Goal: Contribute content

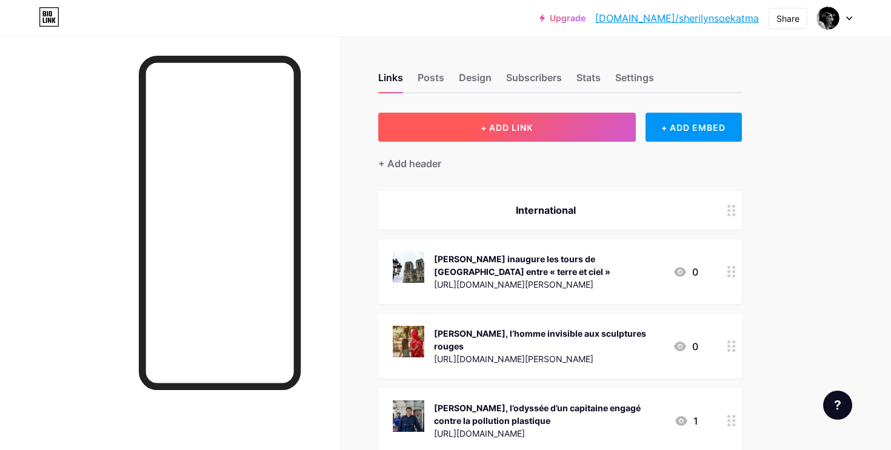
click at [504, 126] on span "+ ADD LINK" at bounding box center [507, 127] width 52 height 10
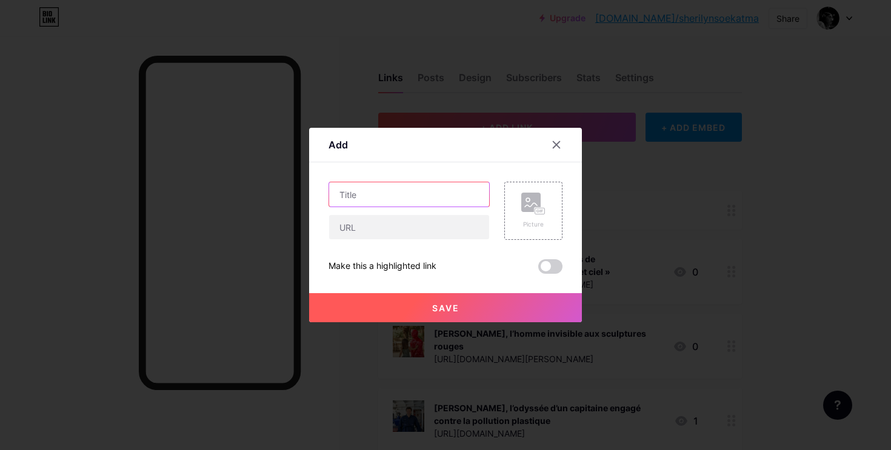
click at [368, 199] on input "text" at bounding box center [409, 195] width 160 height 24
paste input "« Revenons à l’amour du journalisme » : l’appel de [PERSON_NAME], directeur de …"
type input "« Revenons à l’amour du journalisme » : l’appel de [PERSON_NAME], directeur de …"
click at [544, 204] on icon at bounding box center [533, 204] width 24 height 22
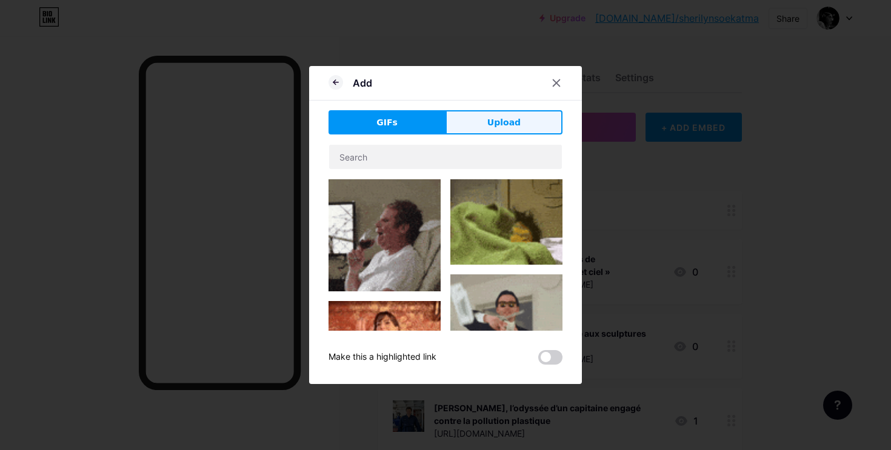
click at [488, 122] on button "Upload" at bounding box center [504, 122] width 117 height 24
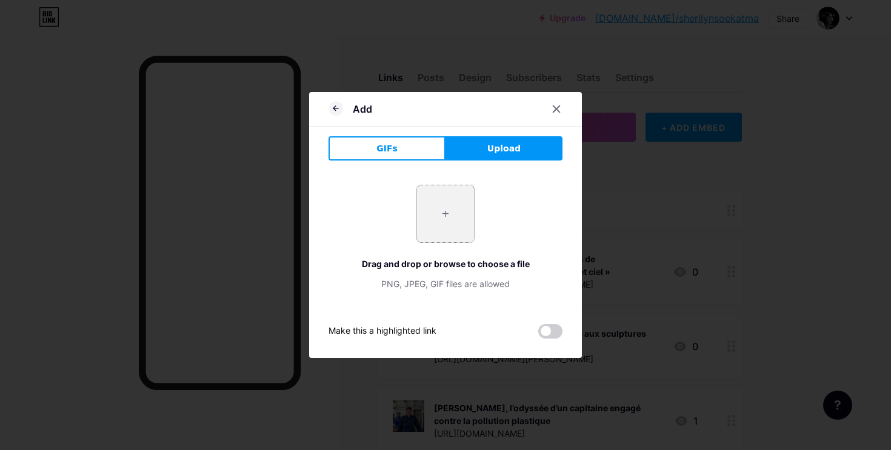
click at [438, 221] on input "file" at bounding box center [445, 214] width 57 height 57
type input "C:\fakepath\DSC03829.jpg"
click at [327, 104] on div "Add" at bounding box center [445, 112] width 273 height 28
click at [337, 109] on icon at bounding box center [336, 108] width 15 height 15
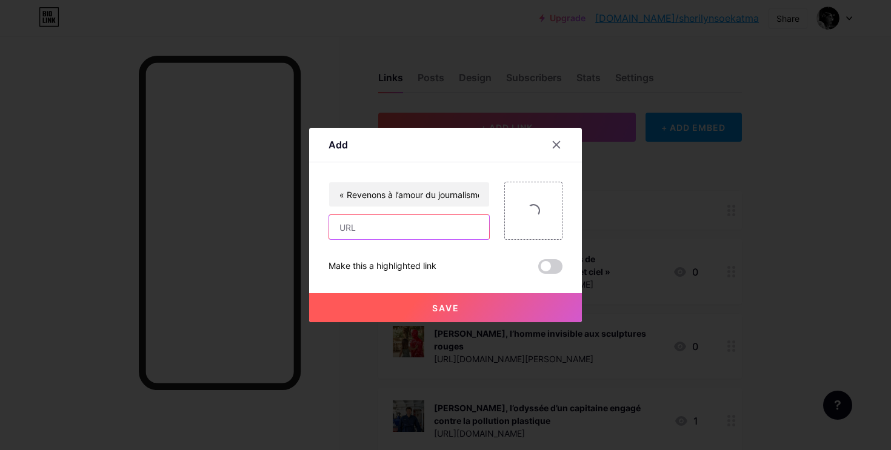
click at [446, 226] on input "text" at bounding box center [409, 227] width 160 height 24
paste input "[URL][DOMAIN_NAME]"
type input "[URL][DOMAIN_NAME]"
click at [529, 206] on span at bounding box center [533, 211] width 17 height 17
click at [529, 206] on span at bounding box center [533, 211] width 18 height 18
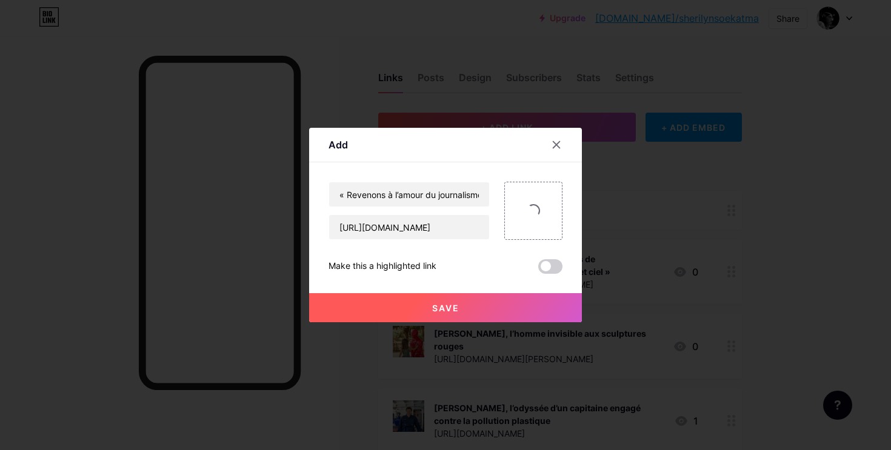
click at [437, 307] on span "Save" at bounding box center [445, 308] width 27 height 10
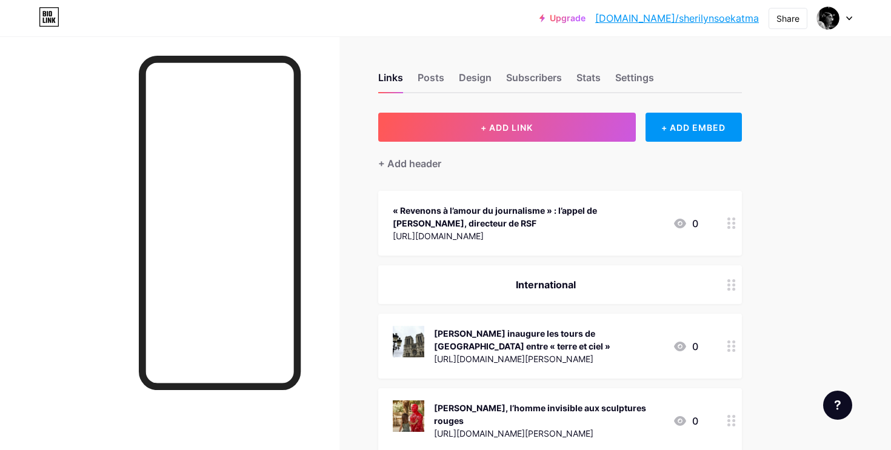
click at [733, 223] on circle at bounding box center [733, 223] width 3 height 3
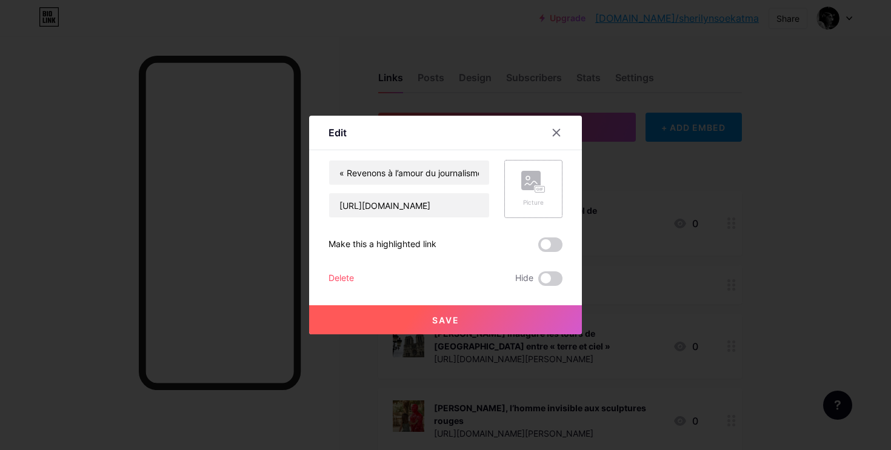
click at [526, 198] on div "Picture" at bounding box center [533, 189] width 24 height 36
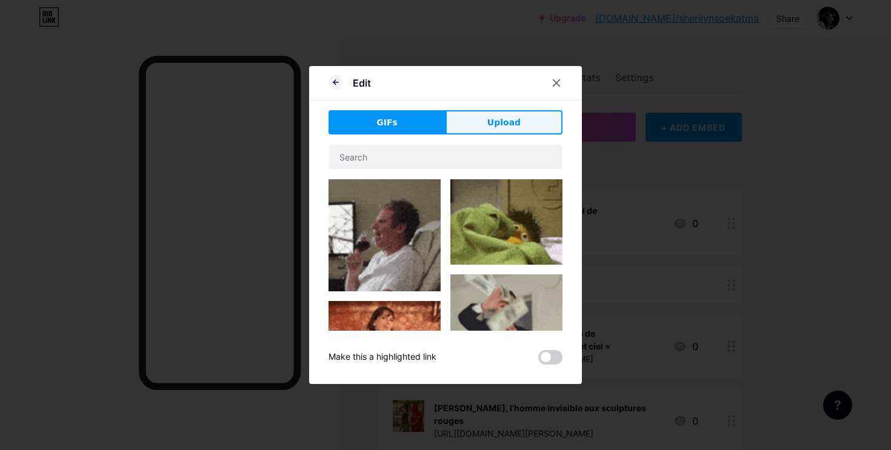
click at [489, 126] on button "Upload" at bounding box center [504, 122] width 117 height 24
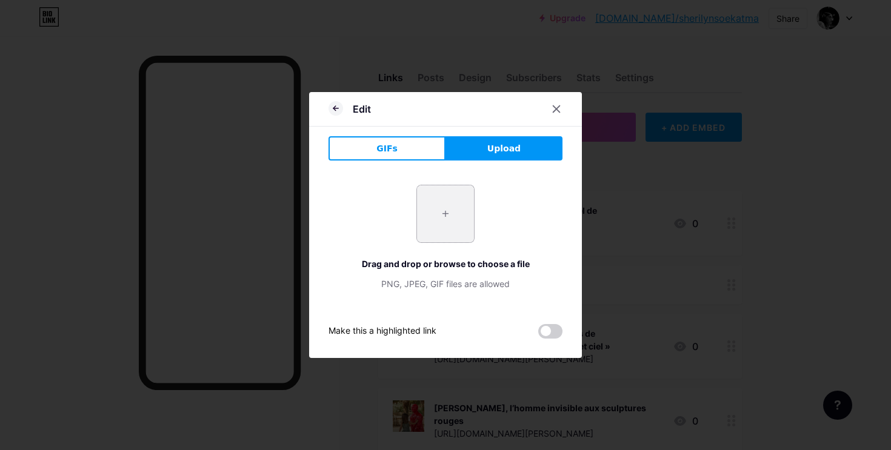
click at [461, 213] on input "file" at bounding box center [445, 214] width 57 height 57
click at [454, 215] on input "file" at bounding box center [445, 214] width 57 height 57
type input "C:\fakepath\Capture d’écran [DATE] 18.15.16.png"
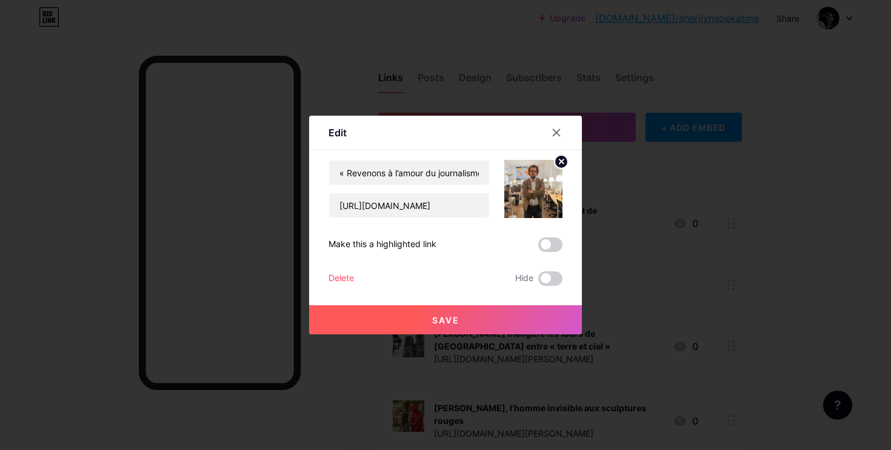
click at [478, 318] on button "Save" at bounding box center [445, 320] width 273 height 29
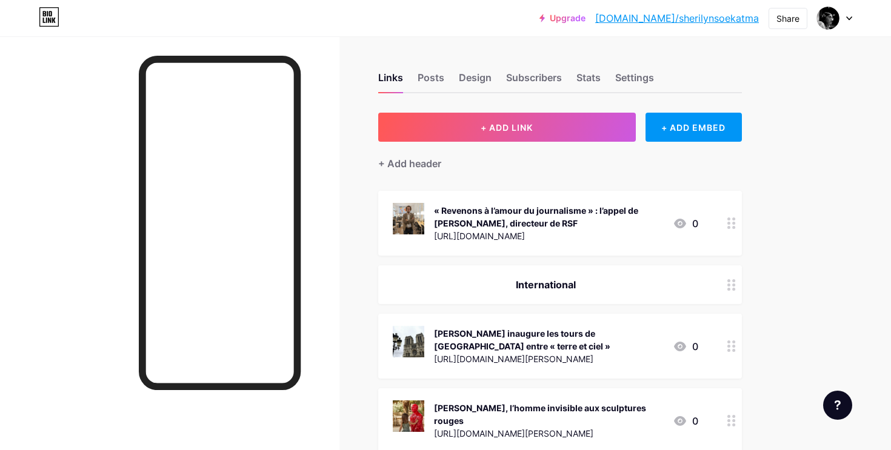
drag, startPoint x: 572, startPoint y: 225, endPoint x: 571, endPoint y: 284, distance: 59.4
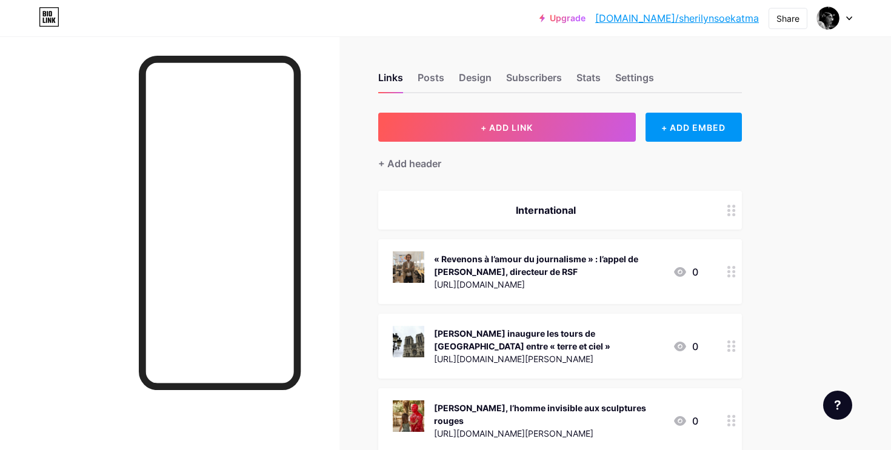
click at [605, 267] on div "« Revenons à l’amour du journalisme » : l’appel de [PERSON_NAME], directeur de …" at bounding box center [548, 265] width 229 height 25
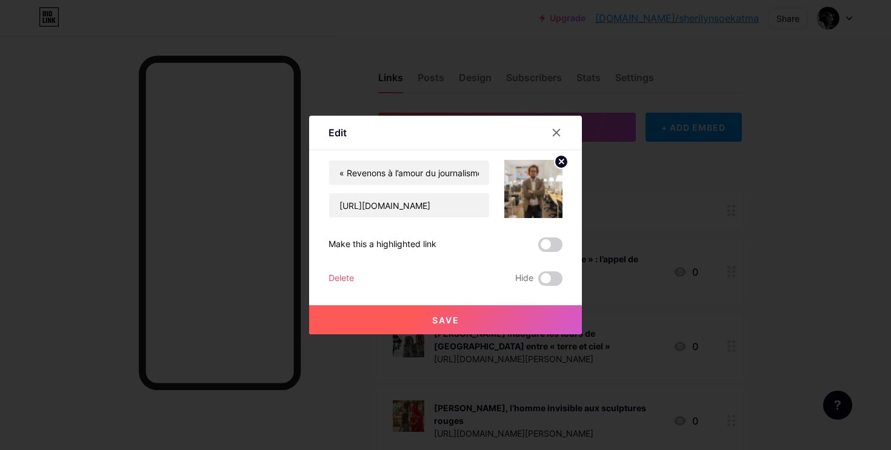
click at [548, 240] on span at bounding box center [550, 245] width 24 height 15
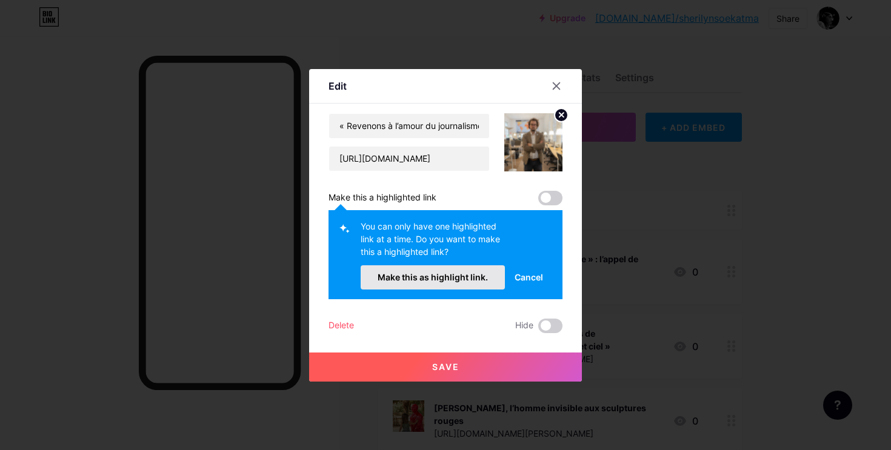
click at [445, 282] on span "Make this as highlight link." at bounding box center [433, 277] width 110 height 10
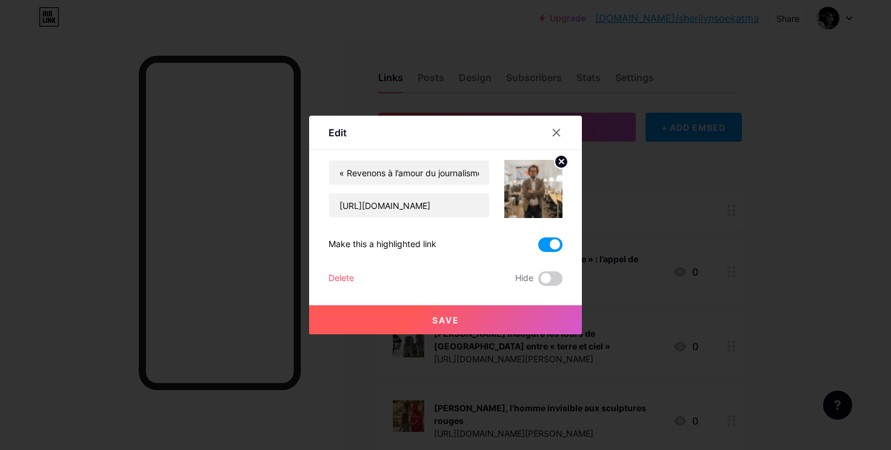
click at [441, 320] on span "Save" at bounding box center [445, 320] width 27 height 10
